Goal: Task Accomplishment & Management: Use online tool/utility

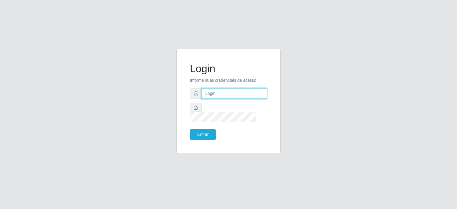
click at [208, 97] on input "text" at bounding box center [234, 93] width 66 height 10
type input "[EMAIL_ADDRESS][DOMAIN_NAME]"
click at [210, 129] on button "Entrar" at bounding box center [203, 134] width 26 height 10
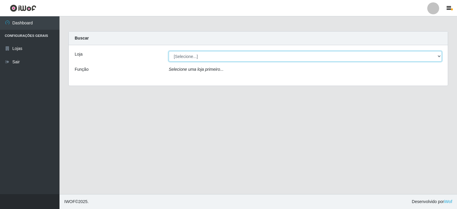
click at [186, 56] on select "[Selecione...] Corte Fácil - Unidade Planalto" at bounding box center [305, 56] width 273 height 10
select select "202"
click at [169, 51] on select "[Selecione...] Corte Fácil - Unidade Planalto" at bounding box center [305, 56] width 273 height 10
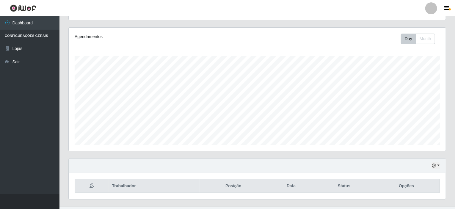
scroll to position [79, 0]
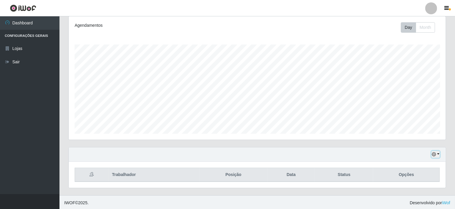
click at [433, 153] on icon "button" at bounding box center [434, 154] width 4 height 4
click at [405, 133] on button "1 Semana" at bounding box center [416, 132] width 47 height 12
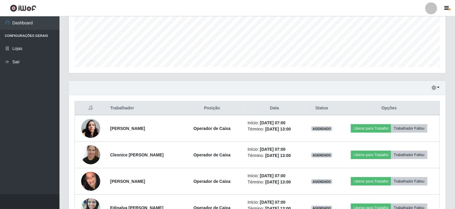
scroll to position [131, 0]
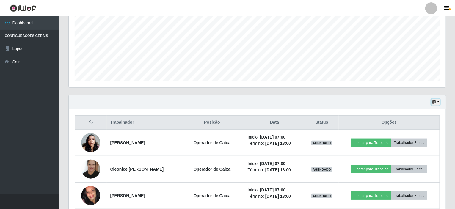
click at [437, 104] on button "button" at bounding box center [436, 102] width 8 height 7
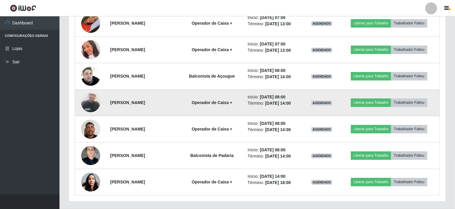
scroll to position [607, 0]
